Goal: Information Seeking & Learning: Learn about a topic

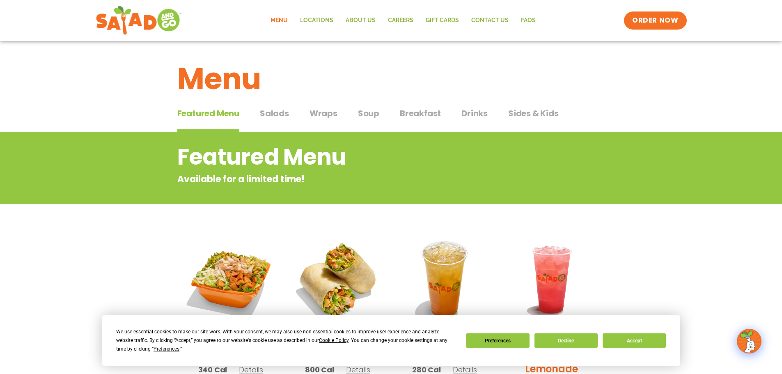
click at [283, 110] on span "Salads" at bounding box center [274, 113] width 29 height 12
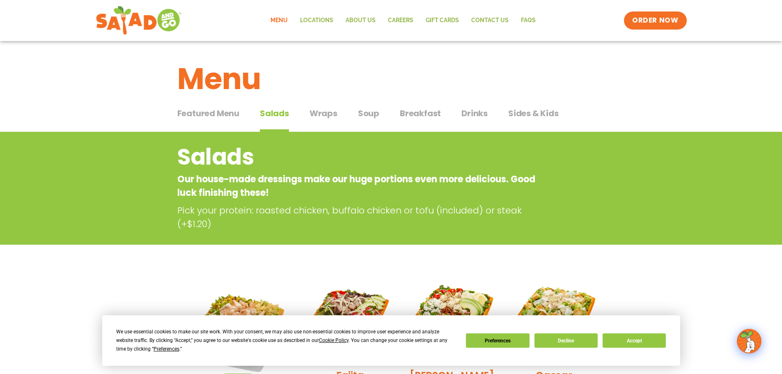
click at [325, 114] on span "Wraps" at bounding box center [323, 113] width 28 height 12
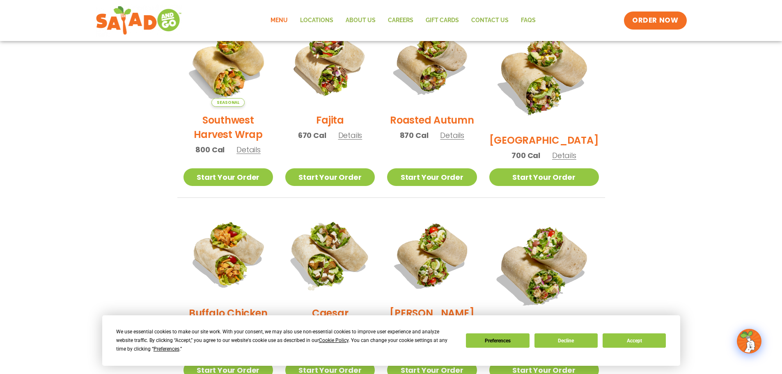
scroll to position [123, 0]
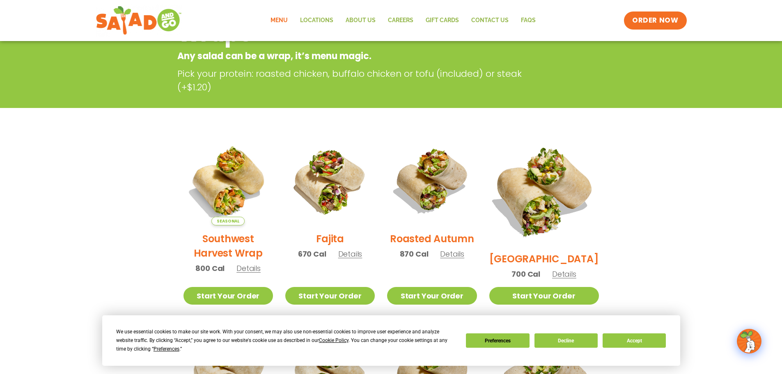
click at [572, 180] on img at bounding box center [543, 190] width 128 height 128
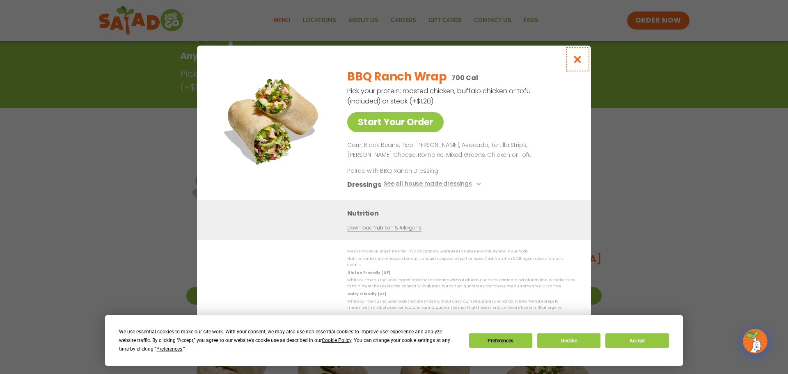
click at [573, 55] on button "Close modal" at bounding box center [577, 59] width 27 height 27
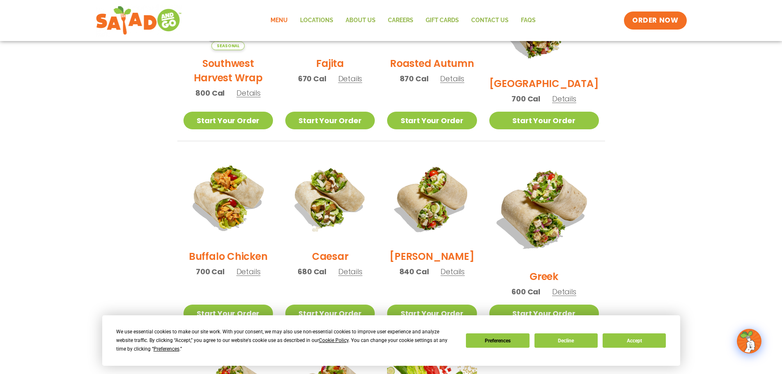
scroll to position [337, 0]
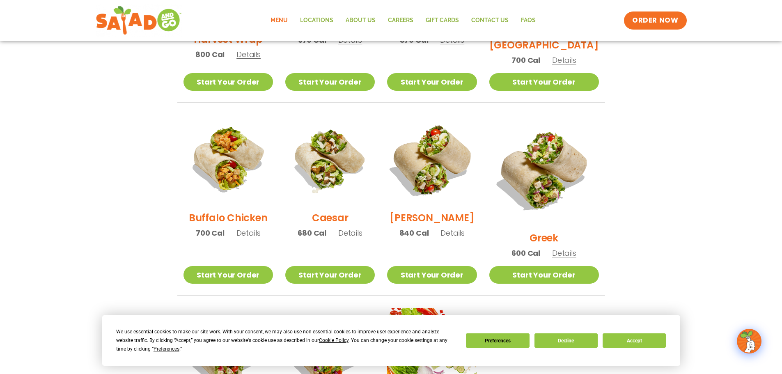
click at [475, 167] on img at bounding box center [431, 159] width 105 height 105
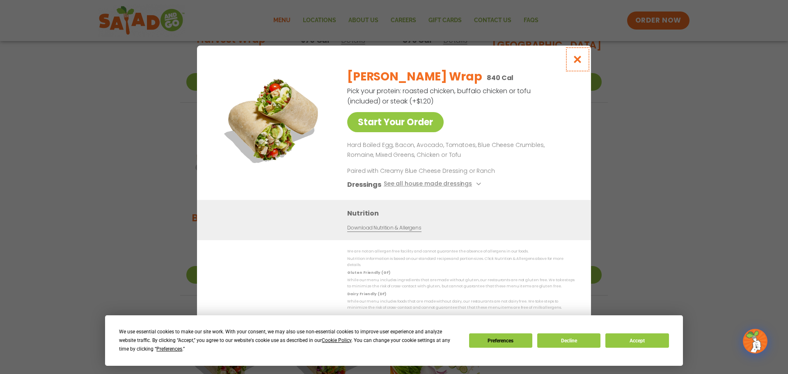
click at [577, 68] on button "Close modal" at bounding box center [577, 59] width 27 height 27
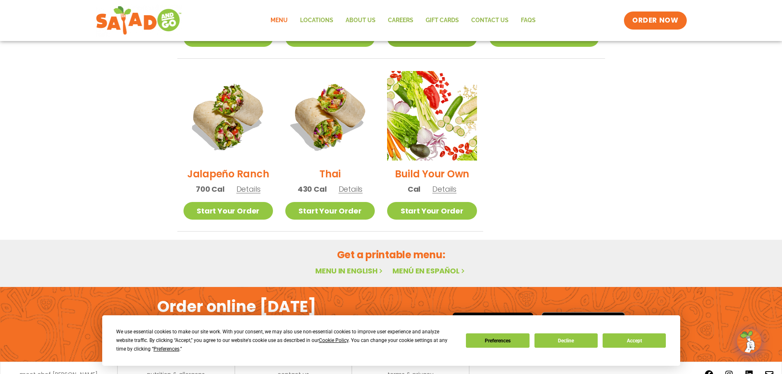
scroll to position [583, 0]
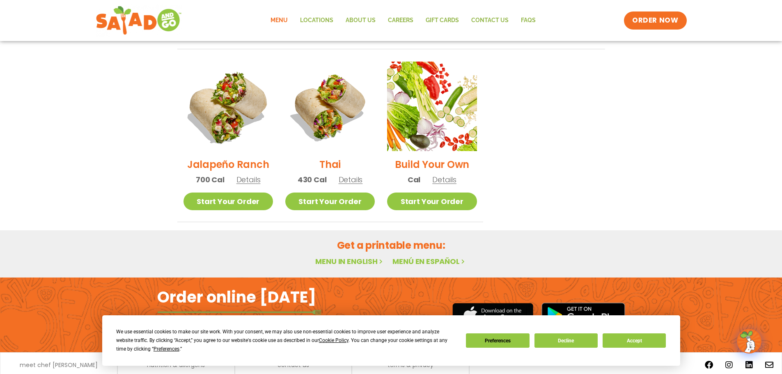
click at [260, 112] on img at bounding box center [227, 106] width 105 height 105
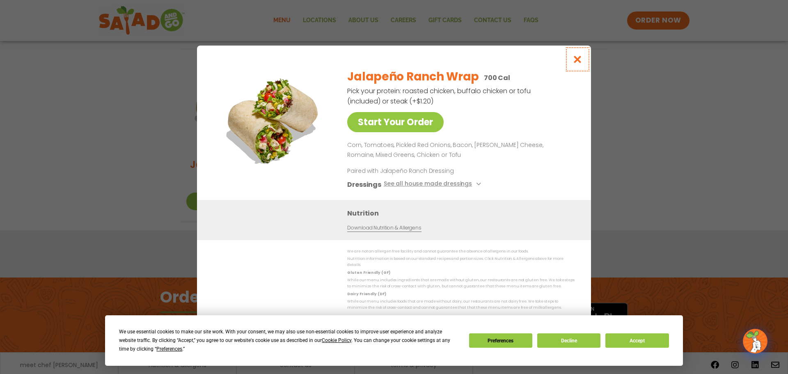
click at [580, 62] on icon "Close modal" at bounding box center [577, 59] width 10 height 9
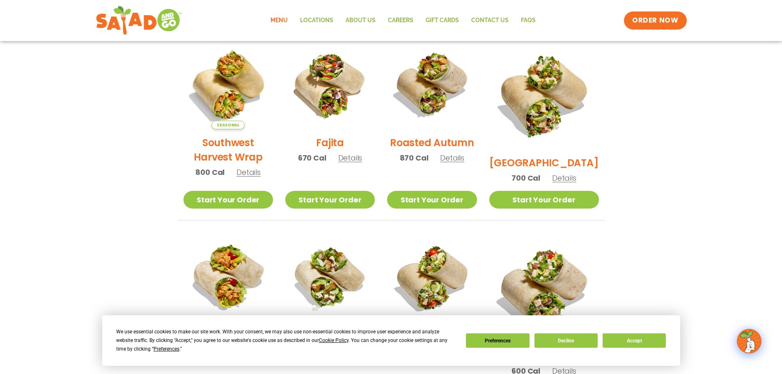
scroll to position [216, 0]
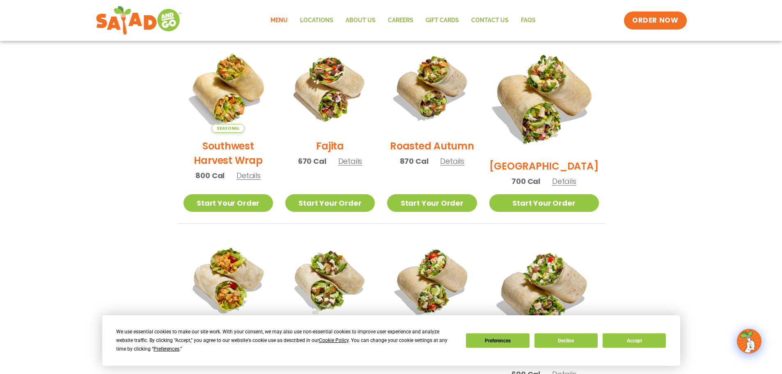
click at [567, 105] on img at bounding box center [543, 98] width 128 height 128
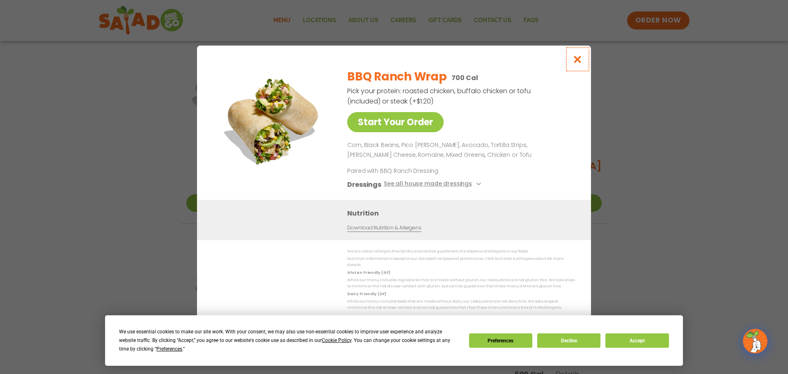
click at [574, 64] on icon "Close modal" at bounding box center [577, 59] width 10 height 9
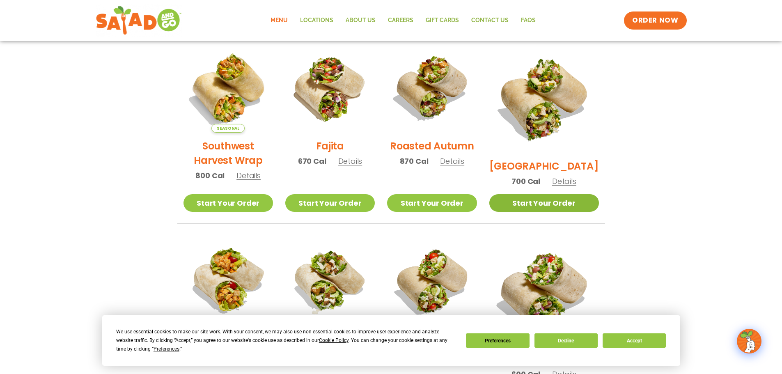
click at [549, 198] on link "Start Your Order" at bounding box center [544, 203] width 110 height 18
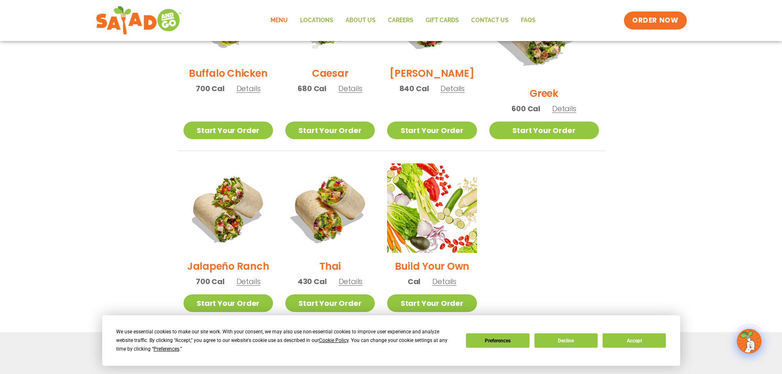
scroll to position [585, 0]
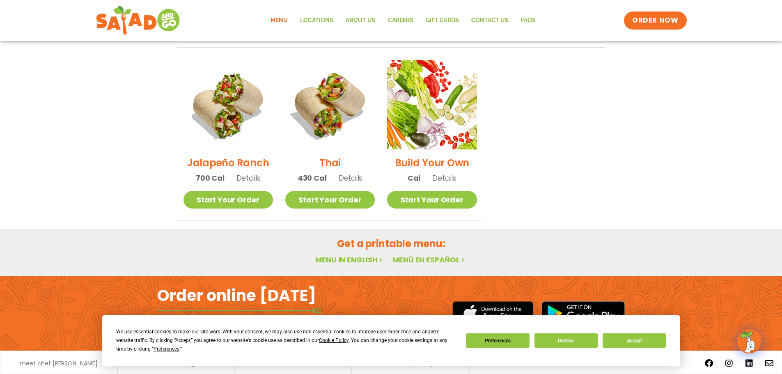
drag, startPoint x: 271, startPoint y: 87, endPoint x: 553, endPoint y: 167, distance: 293.5
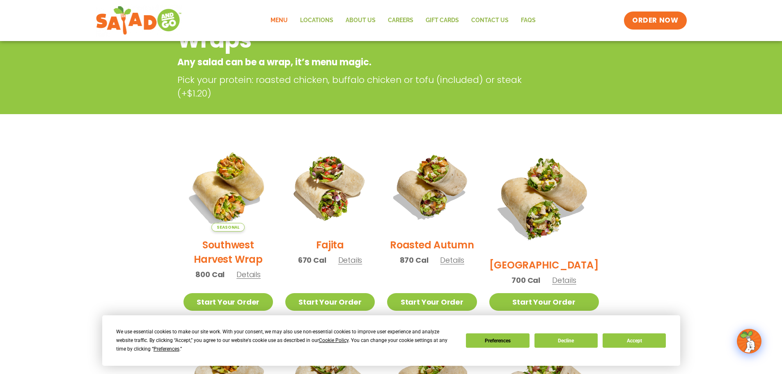
scroll to position [133, 0]
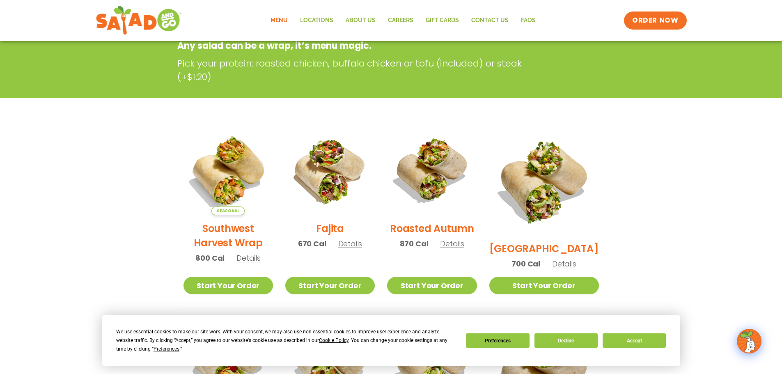
click at [563, 258] on span "Details" at bounding box center [564, 263] width 24 height 10
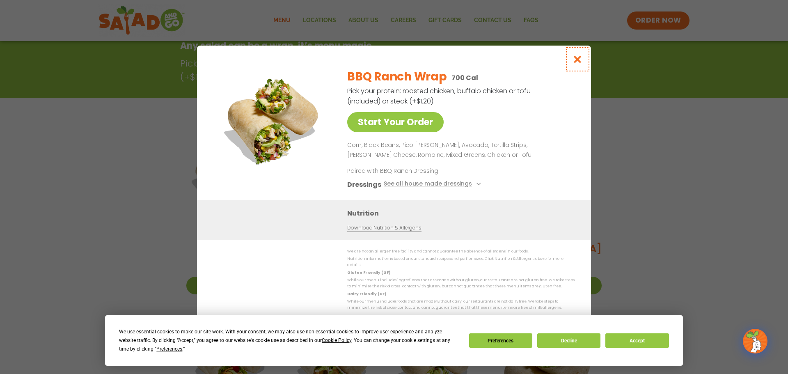
click at [570, 62] on button "Close modal" at bounding box center [577, 59] width 27 height 27
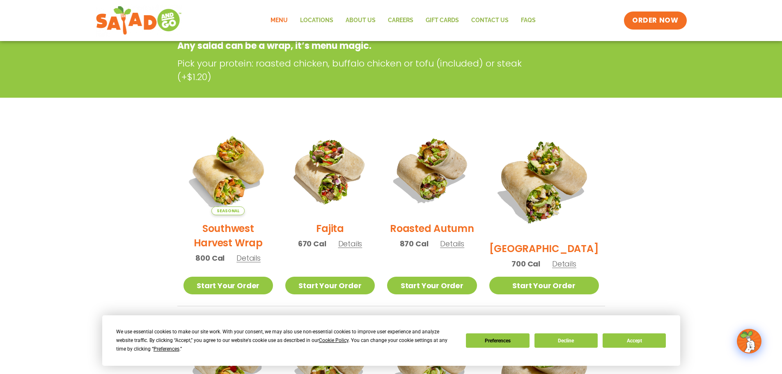
drag, startPoint x: 581, startPoint y: 249, endPoint x: 570, endPoint y: 250, distance: 10.3
click at [576, 258] on span "Details" at bounding box center [564, 263] width 24 height 10
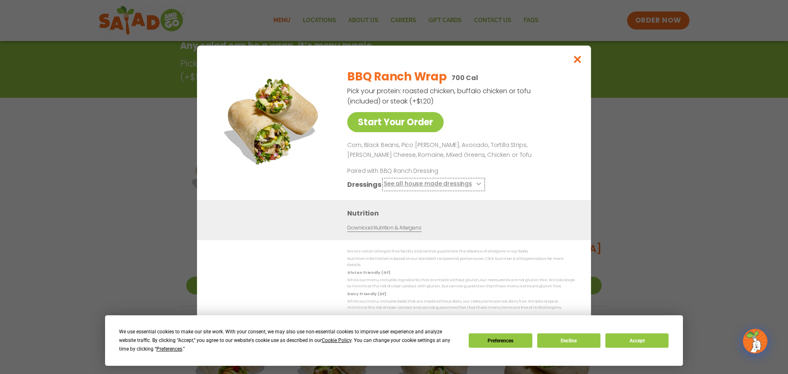
click at [461, 182] on button "See all house made dressings" at bounding box center [434, 184] width 100 height 10
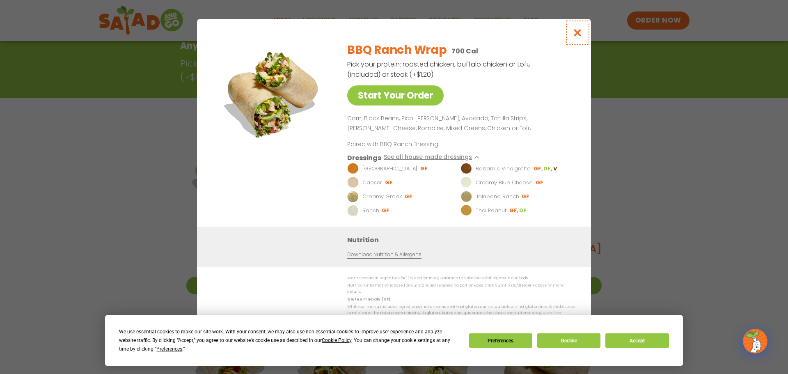
click at [580, 37] on icon "Close modal" at bounding box center [577, 32] width 10 height 9
